Goal: Transaction & Acquisition: Book appointment/travel/reservation

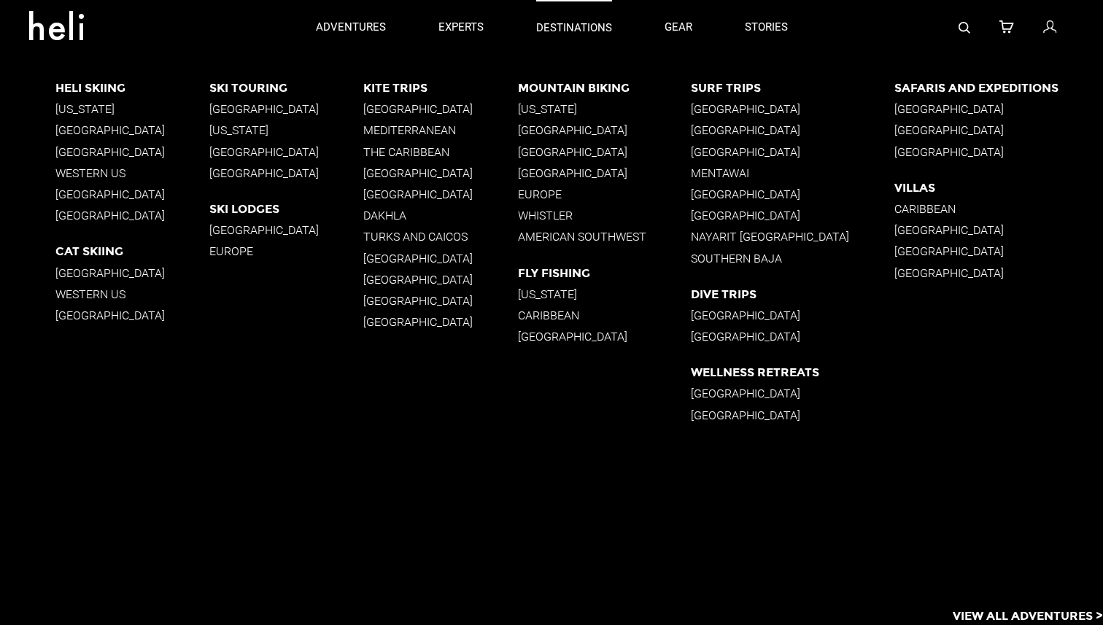
type input "Heli Skiing"
click at [135, 131] on p "[GEOGRAPHIC_DATA]" at bounding box center [132, 130] width 154 height 14
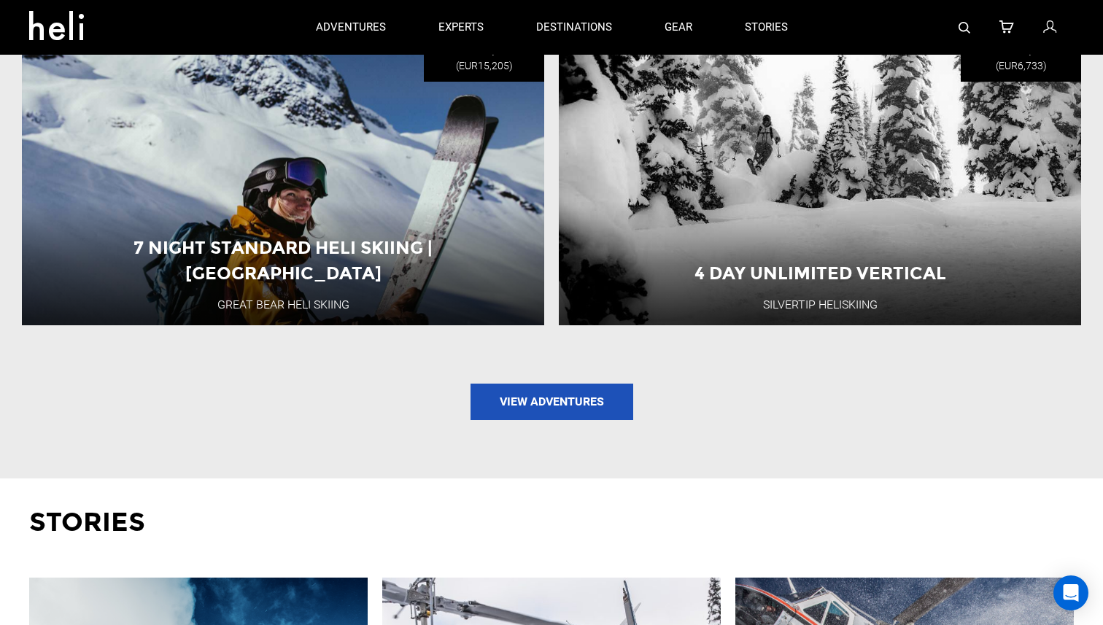
scroll to position [1666, 0]
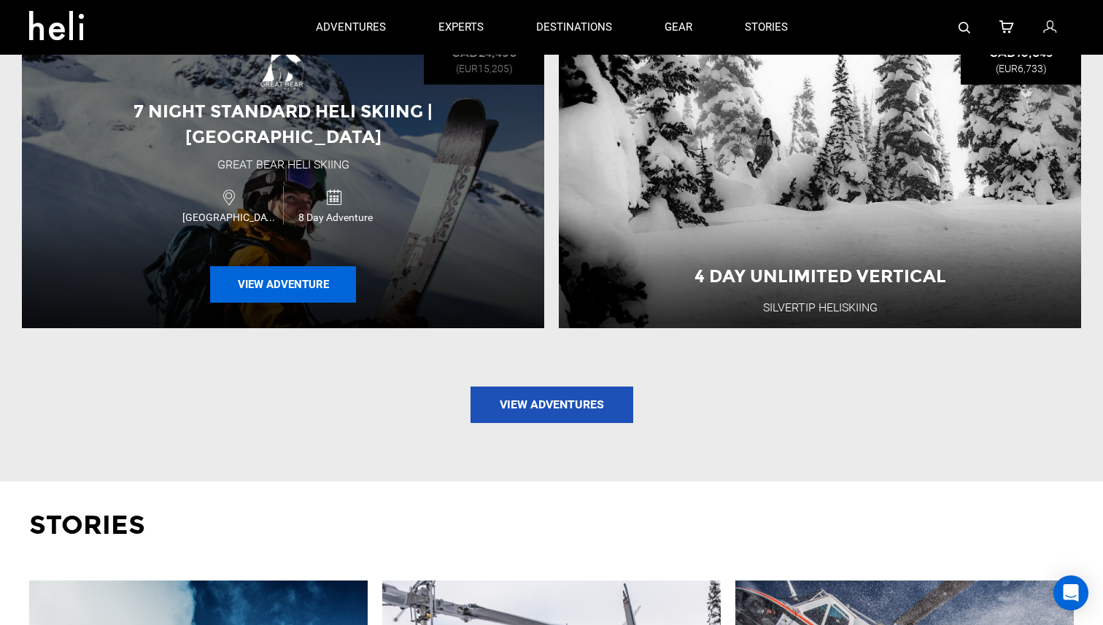
click at [325, 266] on button "View Adventure" at bounding box center [283, 284] width 146 height 36
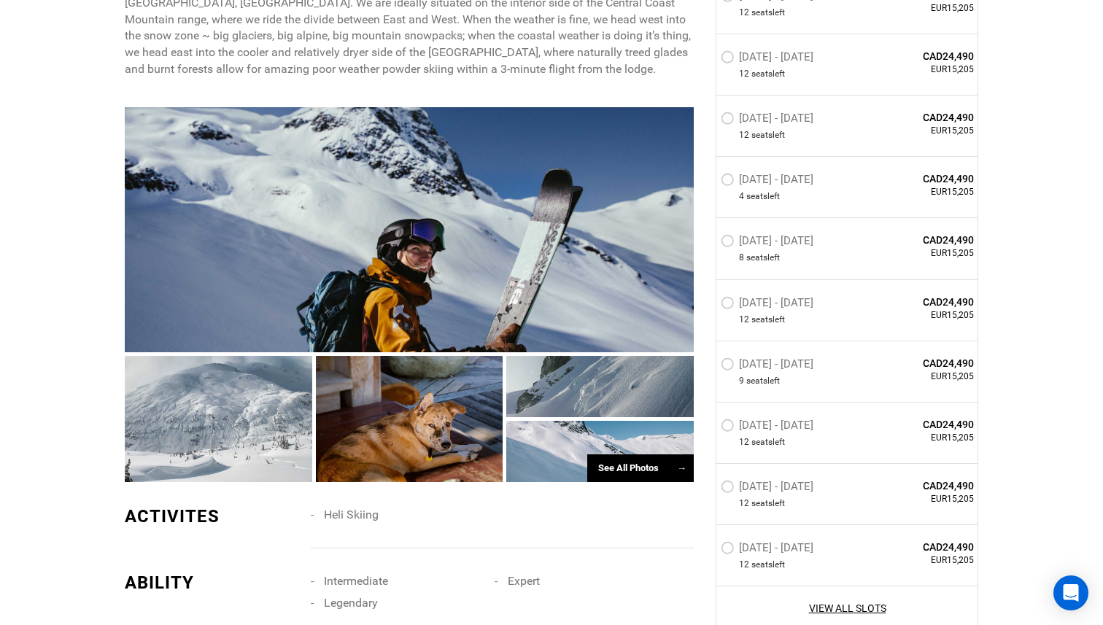
scroll to position [936, 0]
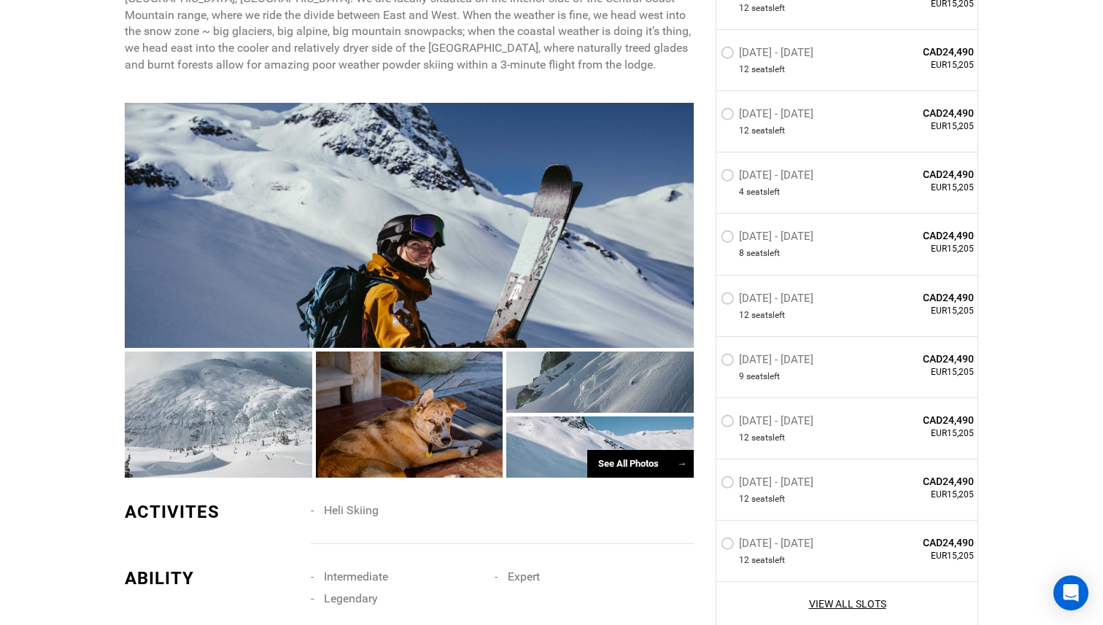
click at [596, 387] on div at bounding box center [599, 382] width 187 height 61
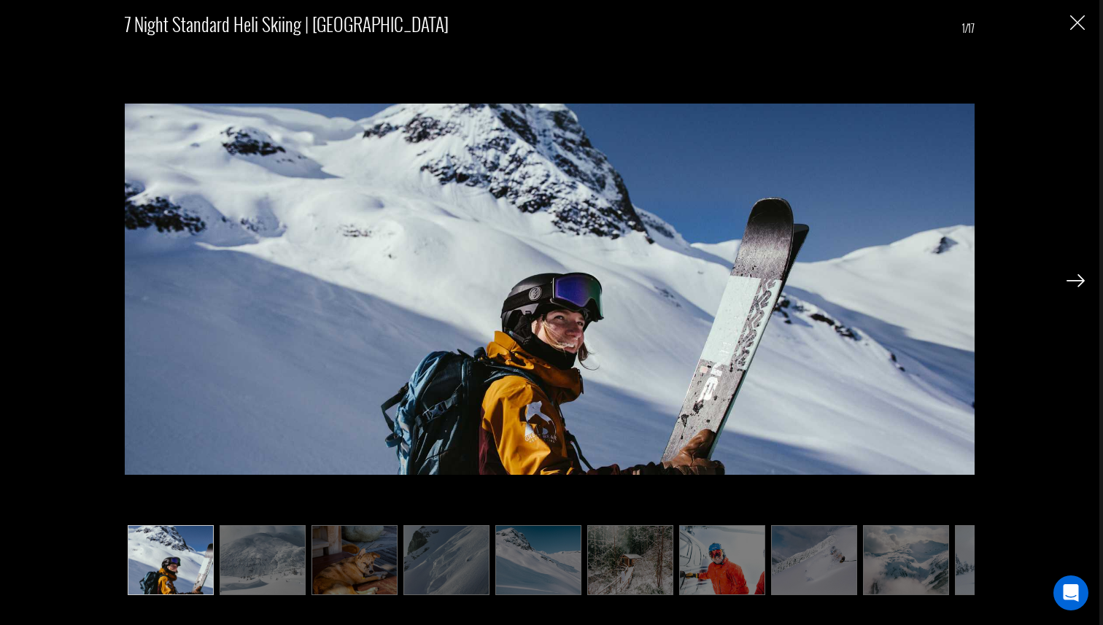
click at [1085, 278] on div "7 Night Standard Heli Skiing | [GEOGRAPHIC_DATA] 1/17" at bounding box center [549, 312] width 1099 height 625
click at [1077, 278] on img at bounding box center [1076, 280] width 18 height 13
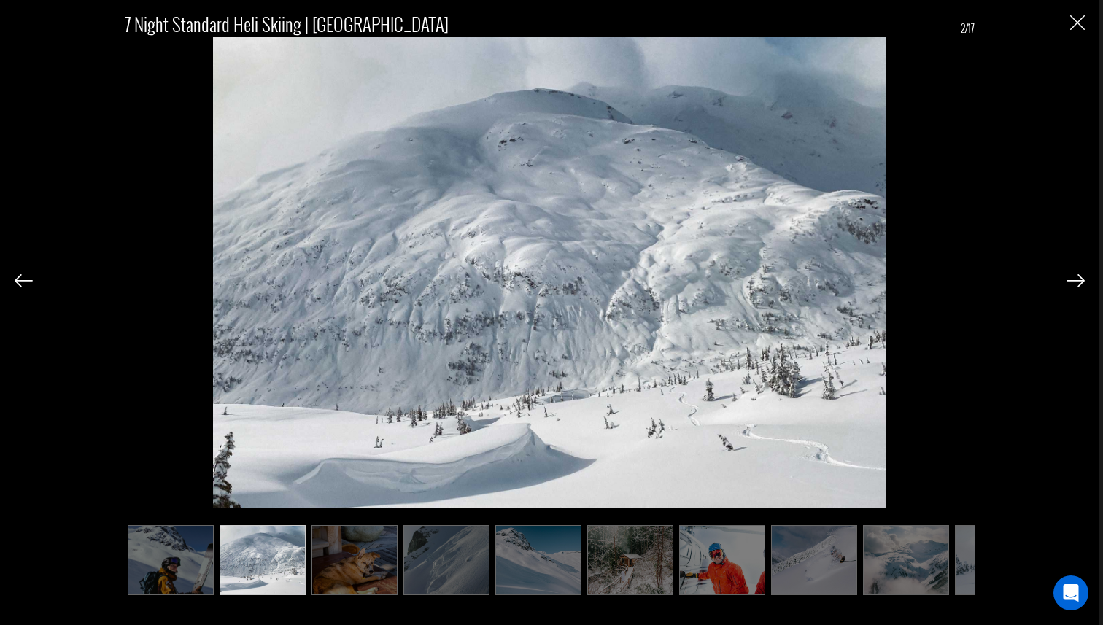
click at [1077, 283] on img at bounding box center [1076, 280] width 18 height 13
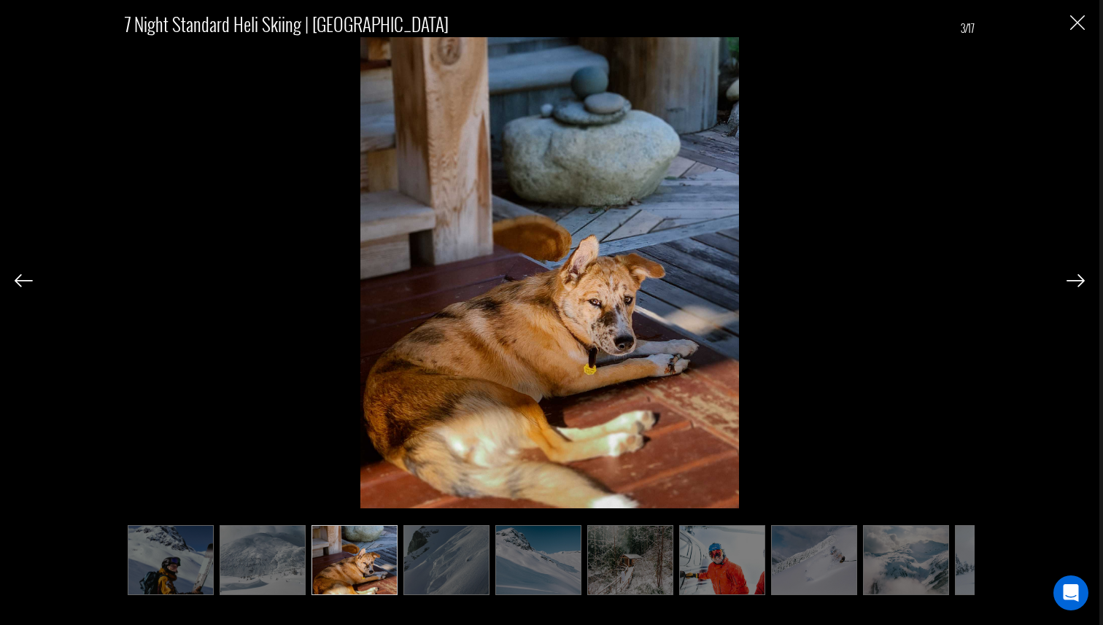
click at [1077, 283] on img at bounding box center [1076, 280] width 18 height 13
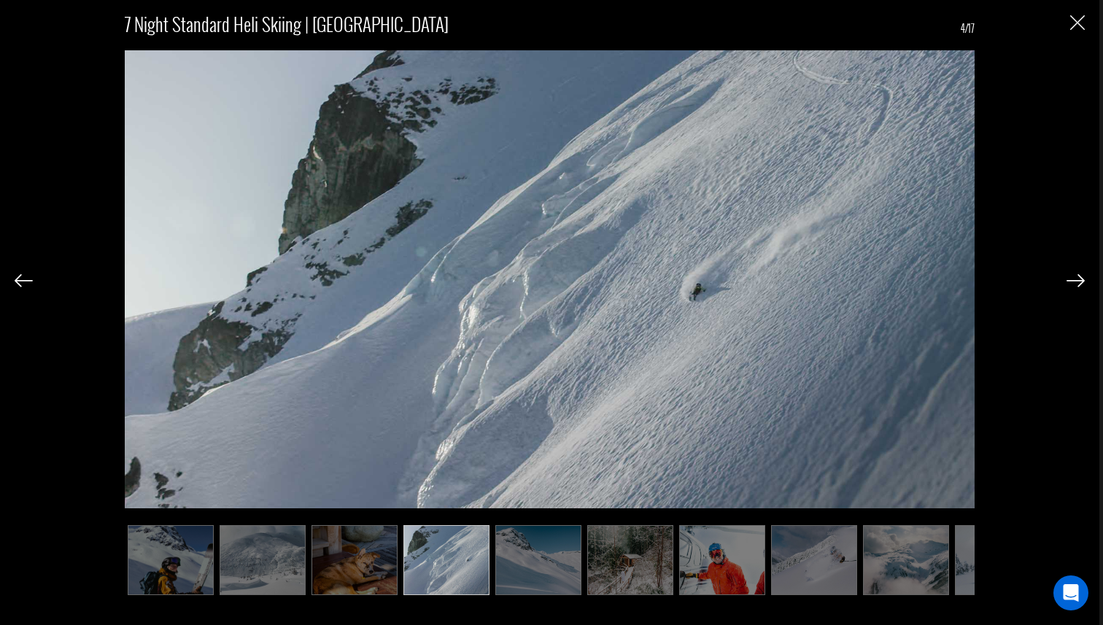
click at [1077, 283] on img at bounding box center [1076, 280] width 18 height 13
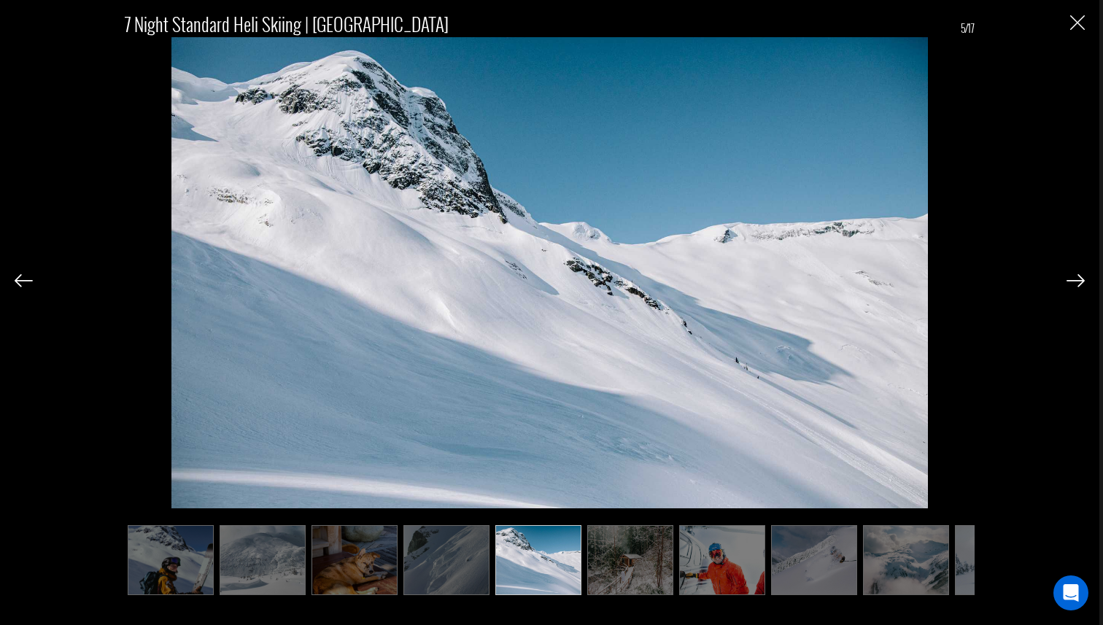
click at [1077, 283] on img at bounding box center [1076, 280] width 18 height 13
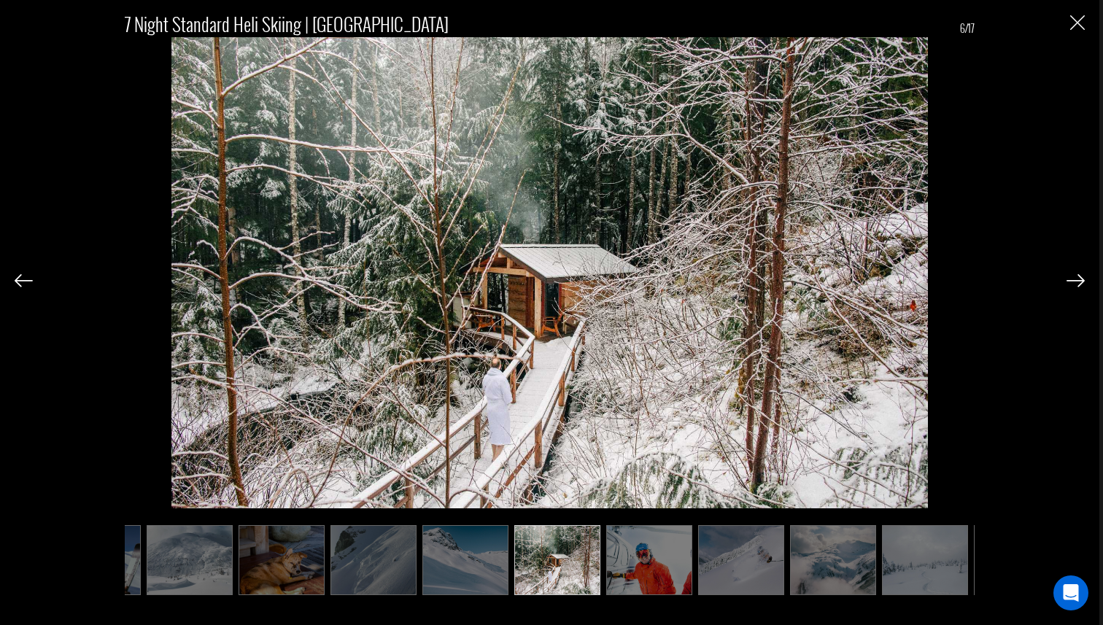
click at [1077, 283] on img at bounding box center [1076, 280] width 18 height 13
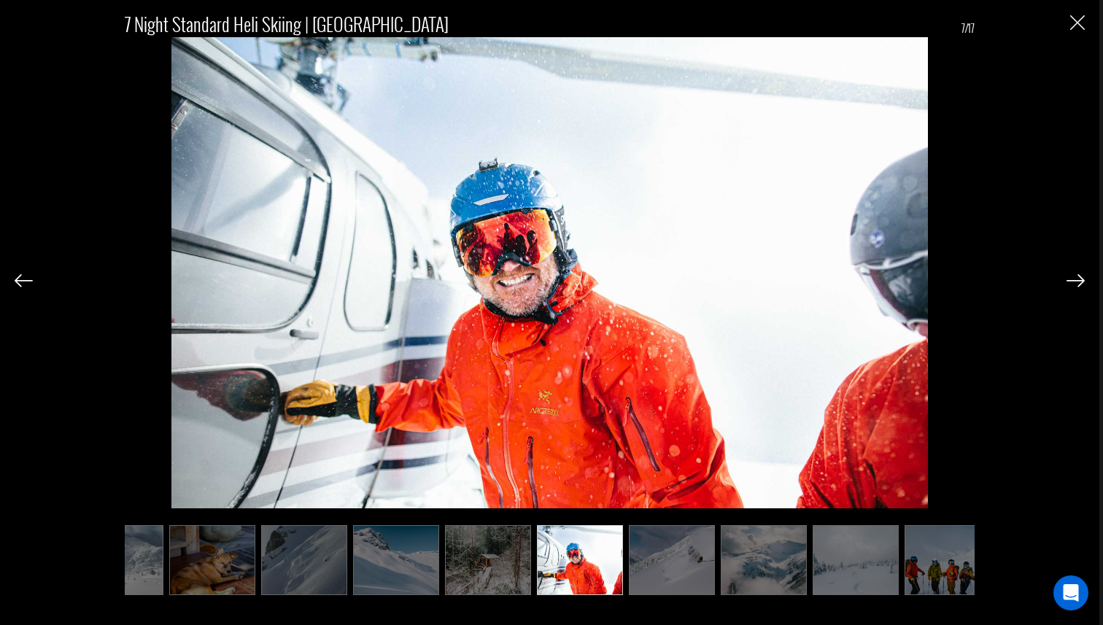
scroll to position [0, 146]
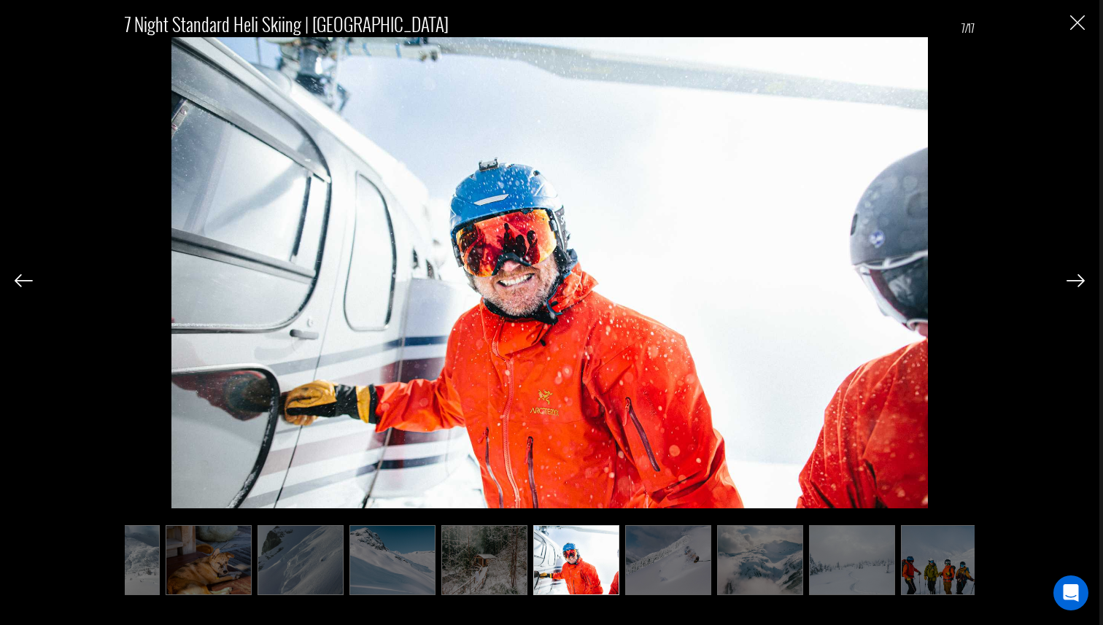
click at [31, 284] on img at bounding box center [24, 280] width 18 height 13
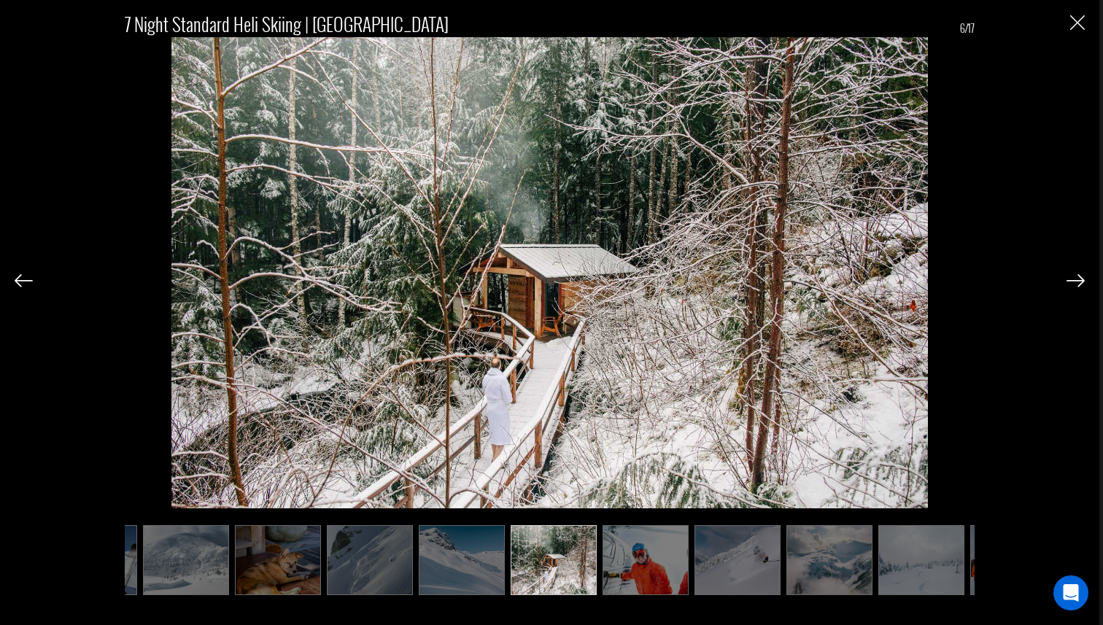
scroll to position [0, 73]
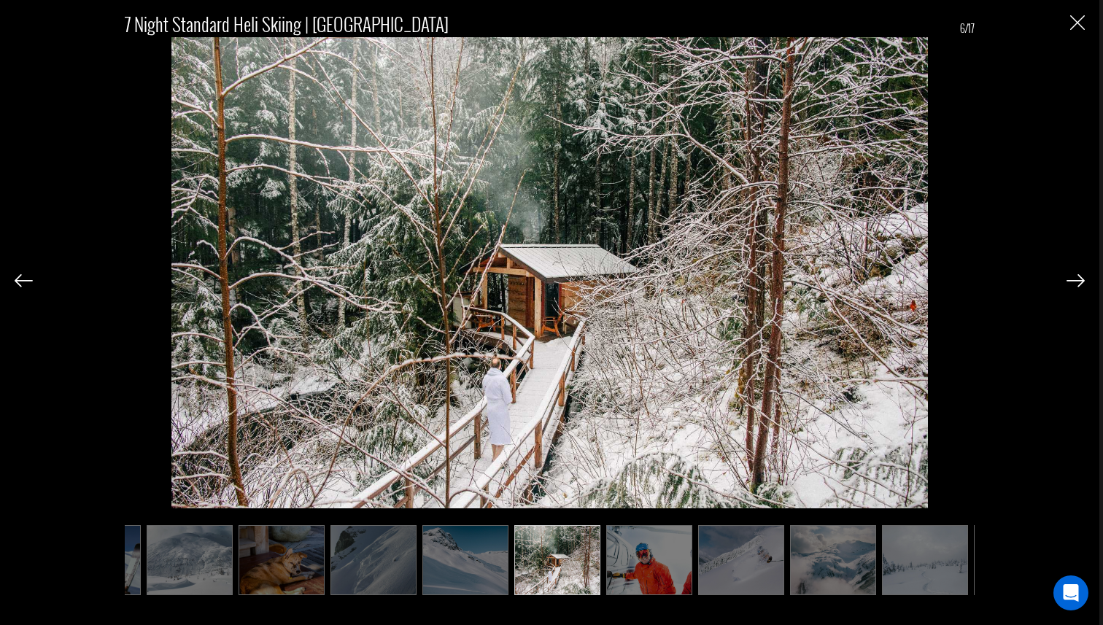
click at [1072, 272] on div at bounding box center [1076, 279] width 18 height 25
click at [1074, 275] on img at bounding box center [1076, 280] width 18 height 13
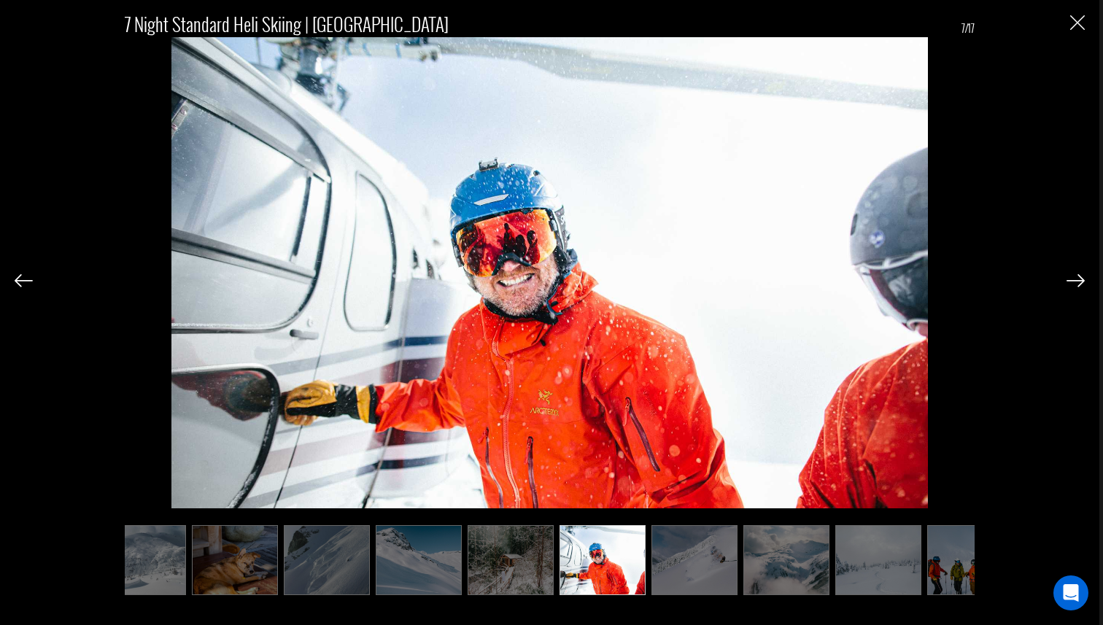
click at [1074, 275] on img at bounding box center [1076, 280] width 18 height 13
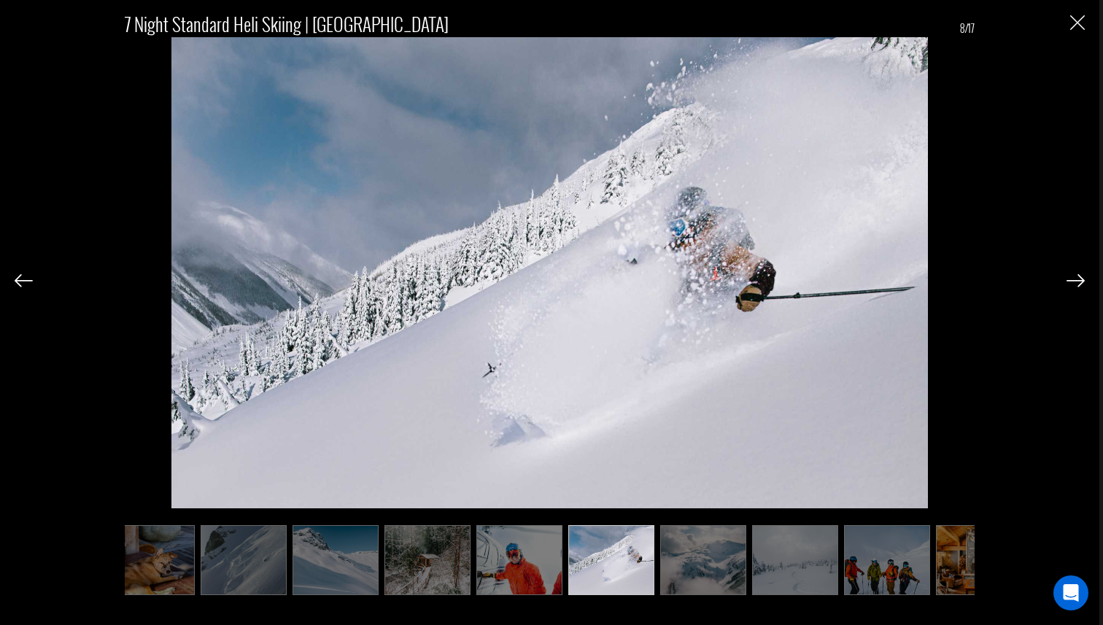
click at [1074, 275] on img at bounding box center [1076, 280] width 18 height 13
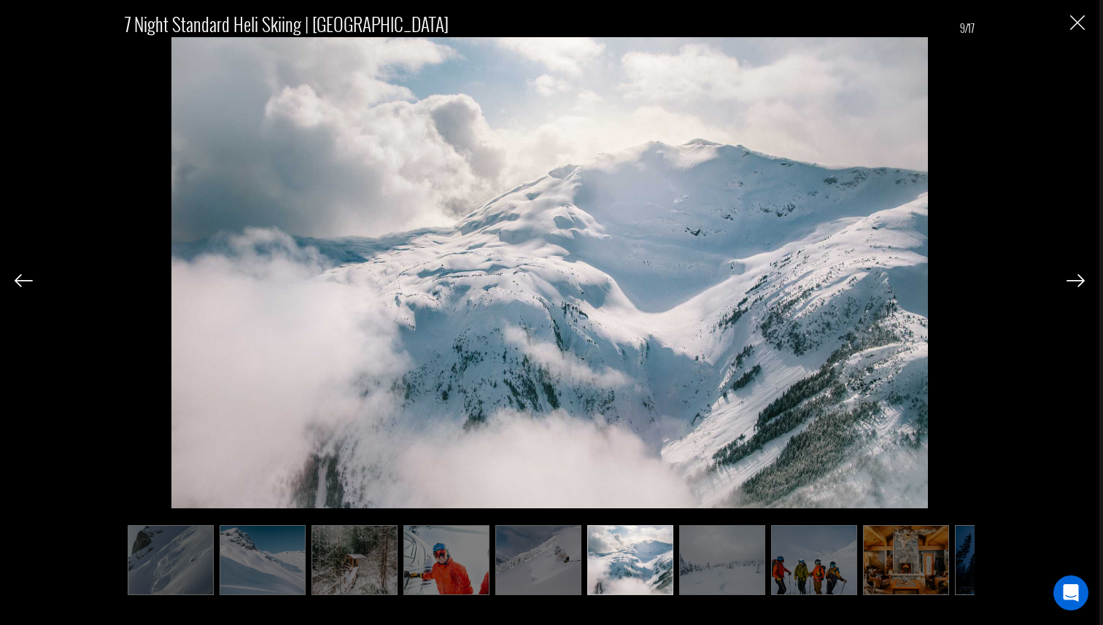
click at [1074, 275] on img at bounding box center [1076, 280] width 18 height 13
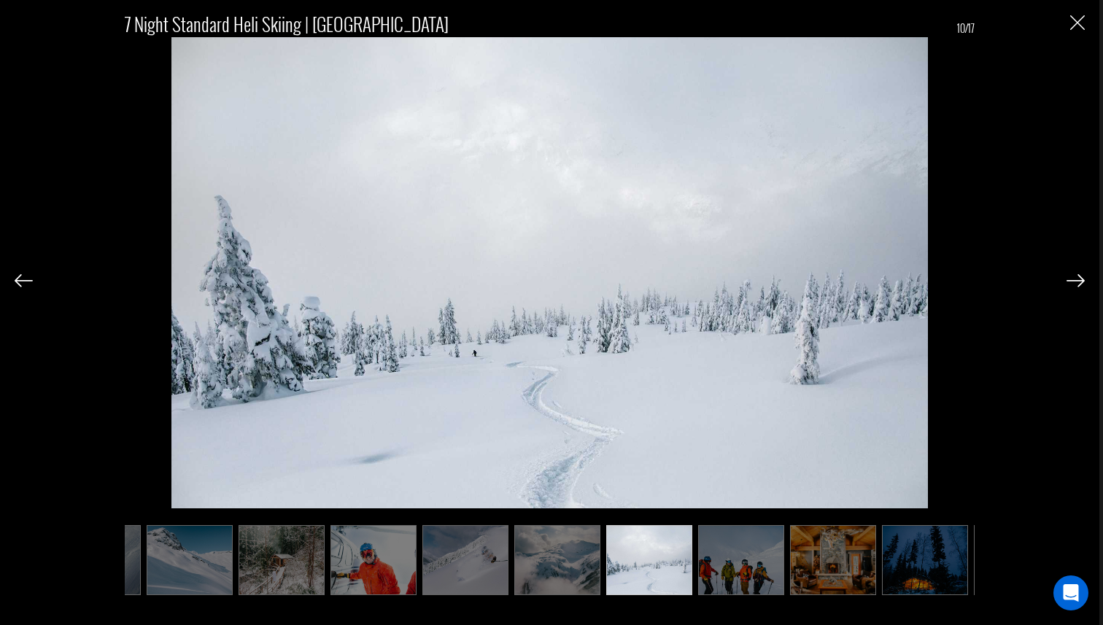
click at [1074, 275] on img at bounding box center [1076, 280] width 18 height 13
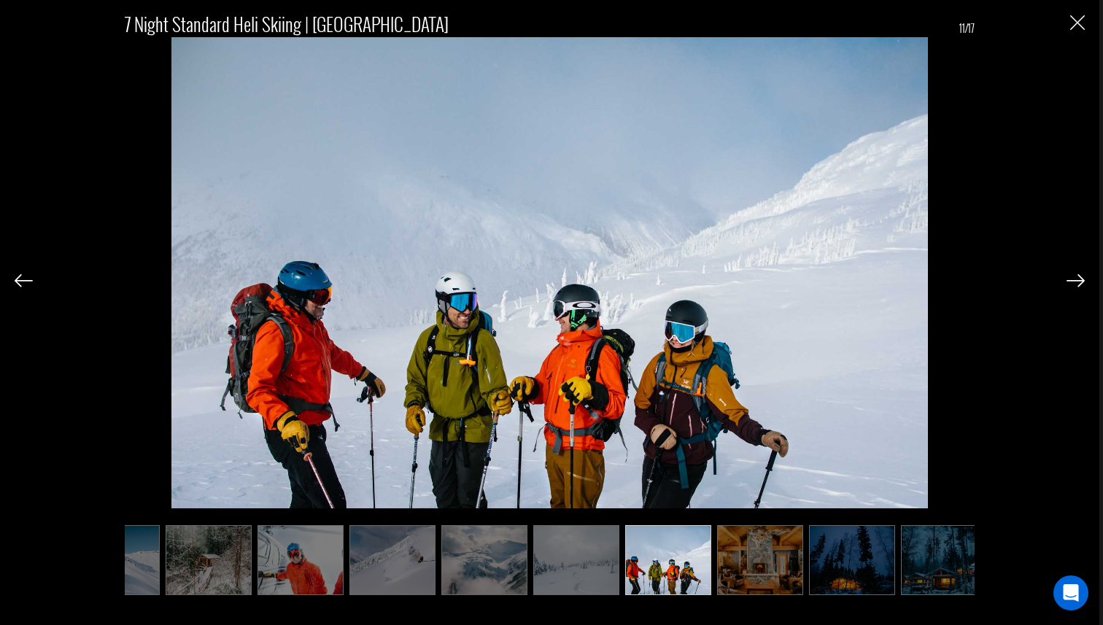
click at [1074, 275] on img at bounding box center [1076, 280] width 18 height 13
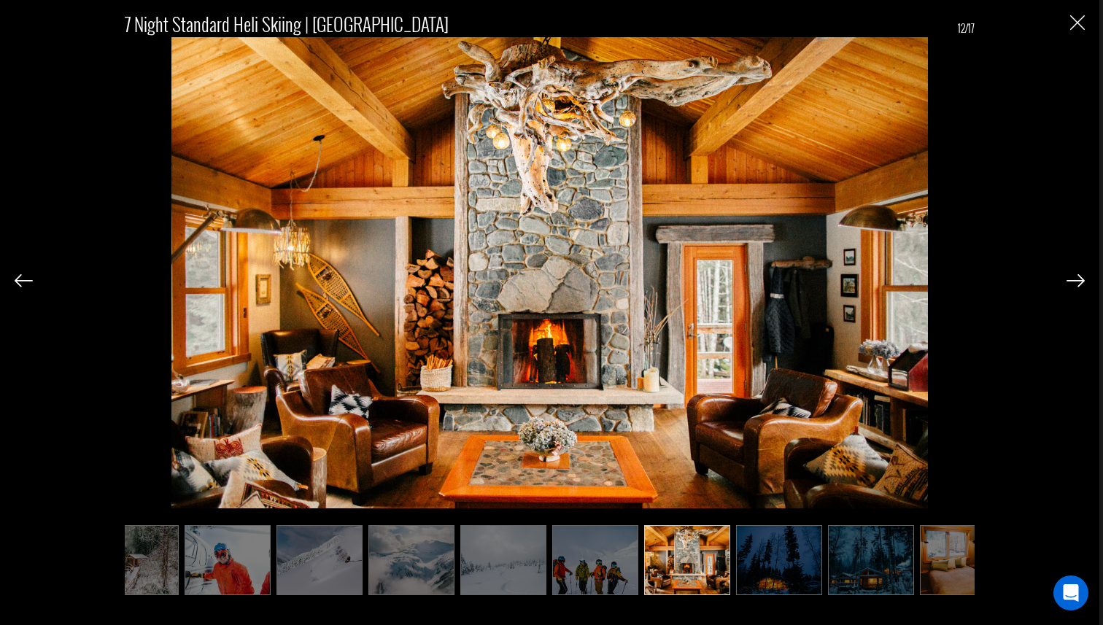
click at [1074, 276] on img at bounding box center [1076, 280] width 18 height 13
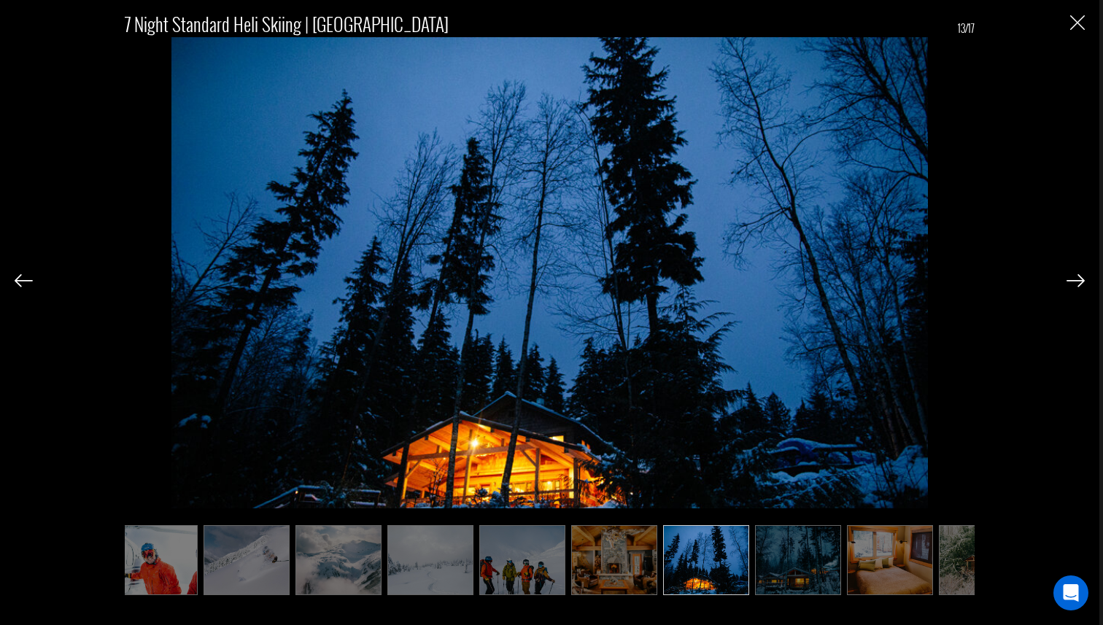
click at [1074, 276] on img at bounding box center [1076, 280] width 18 height 13
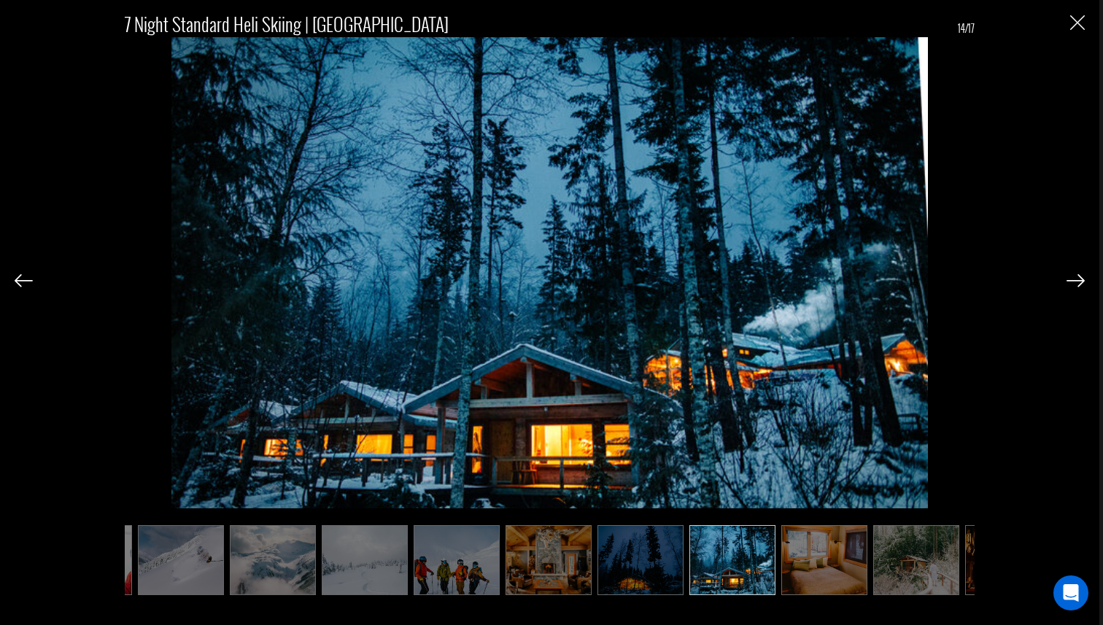
click at [1074, 276] on img at bounding box center [1076, 280] width 18 height 13
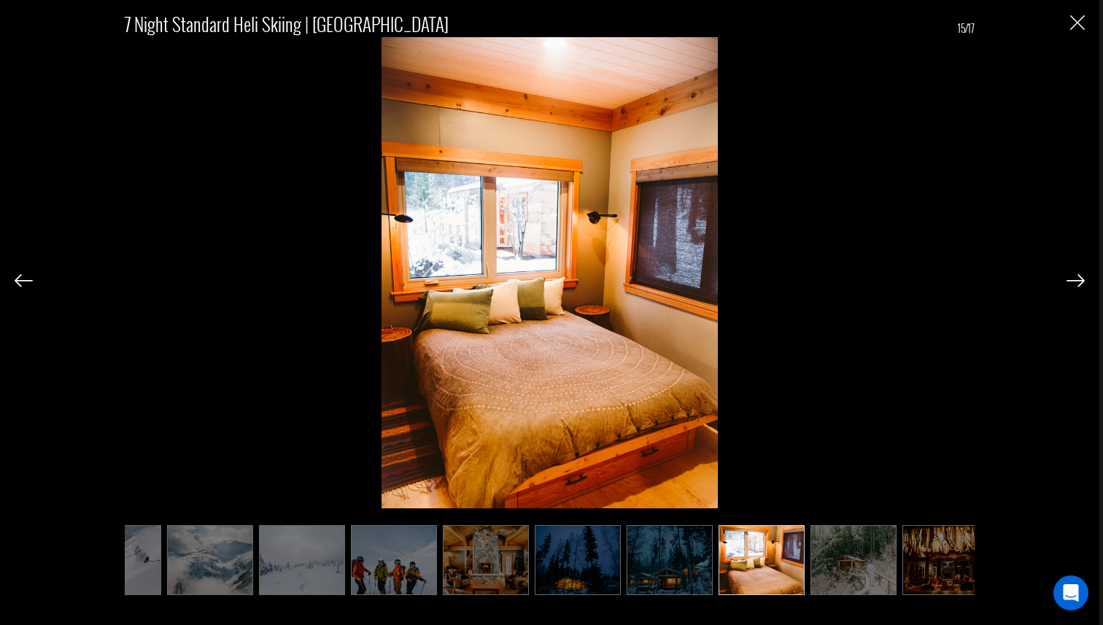
click at [1074, 276] on img at bounding box center [1076, 280] width 18 height 13
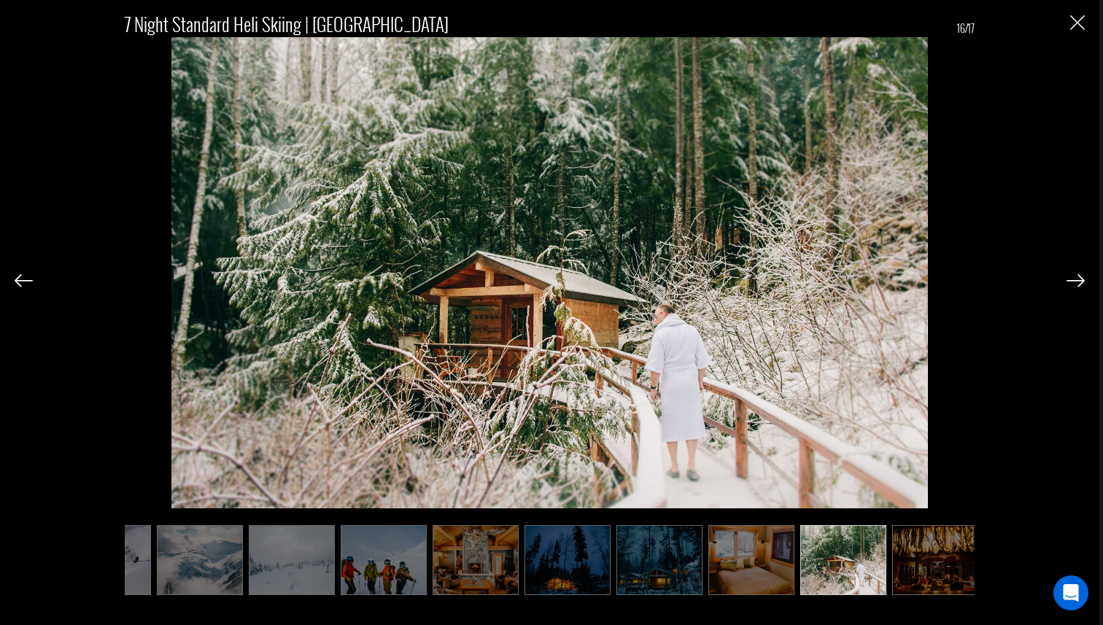
scroll to position [0, 712]
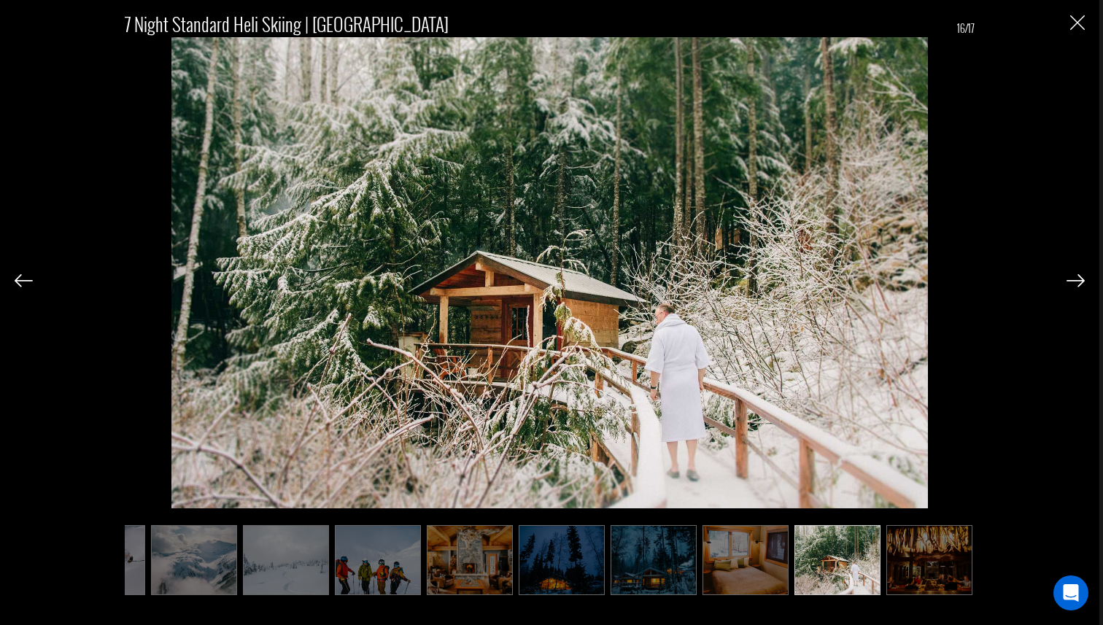
click at [1074, 276] on img at bounding box center [1076, 280] width 18 height 13
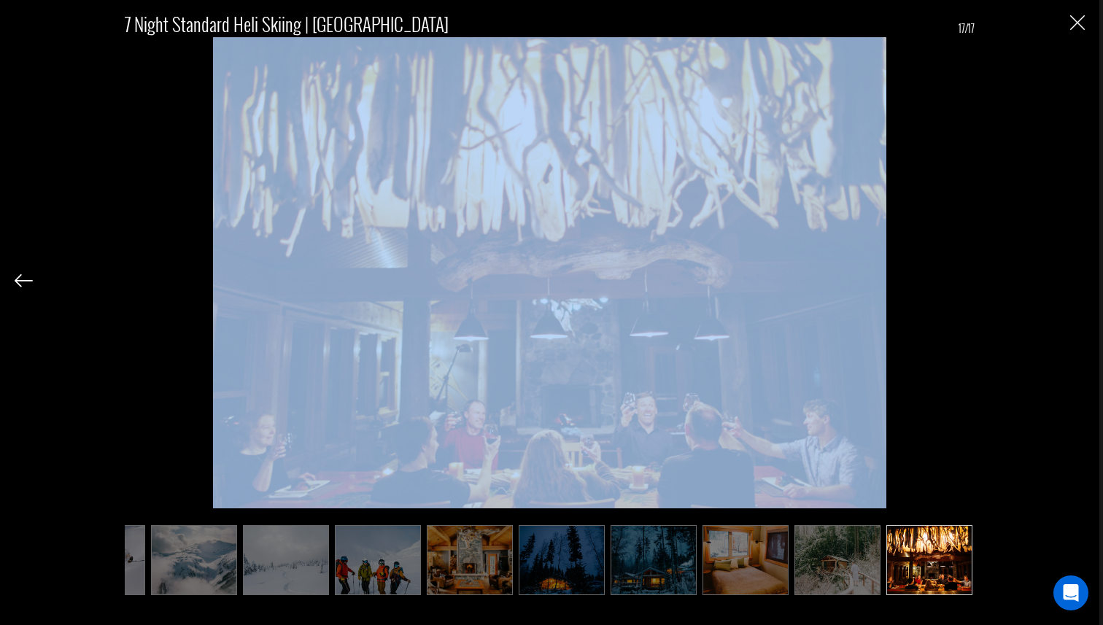
click at [1074, 276] on div "7 Night Standard Heli Skiing | [GEOGRAPHIC_DATA] 17/17" at bounding box center [550, 297] width 1070 height 594
click at [1073, 29] on img "Close" at bounding box center [1077, 22] width 15 height 15
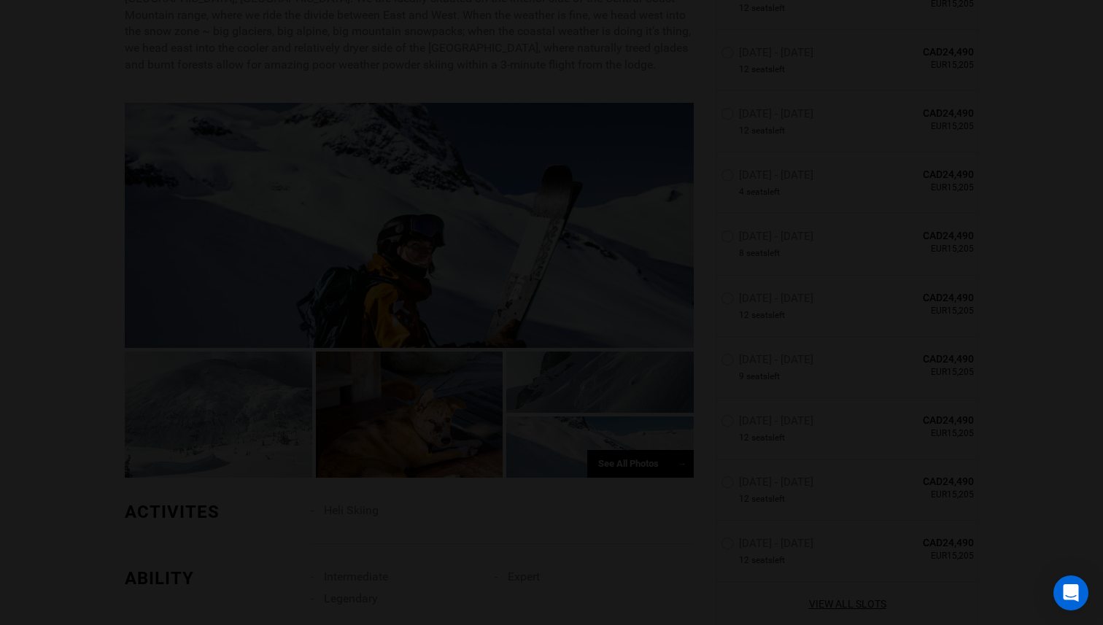
scroll to position [0, 0]
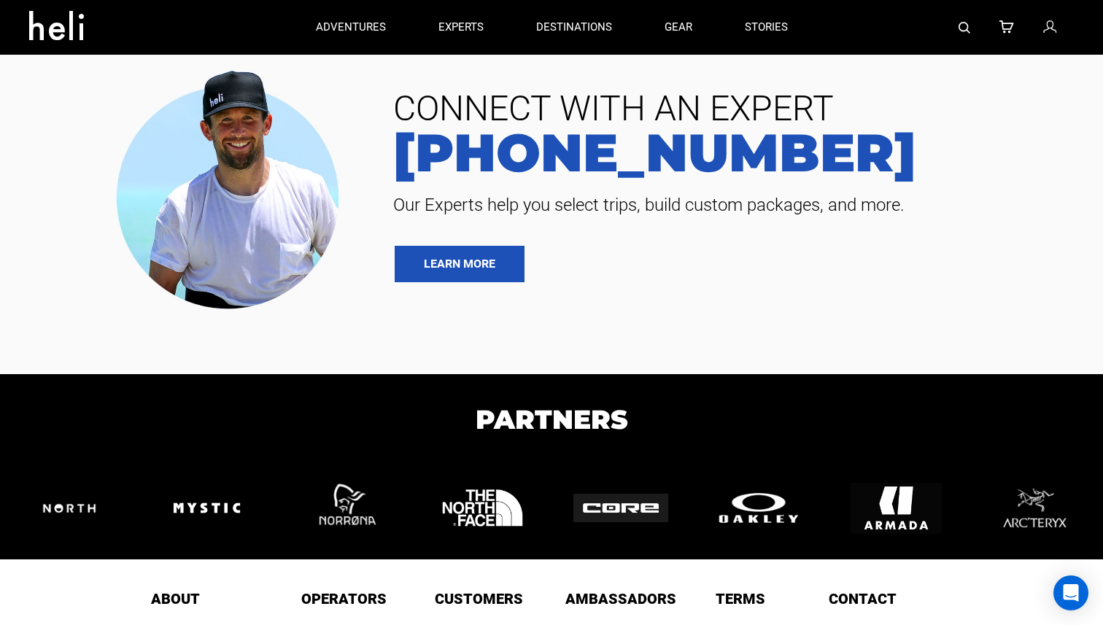
type input "Heli Skiing"
